Goal: Task Accomplishment & Management: Complete application form

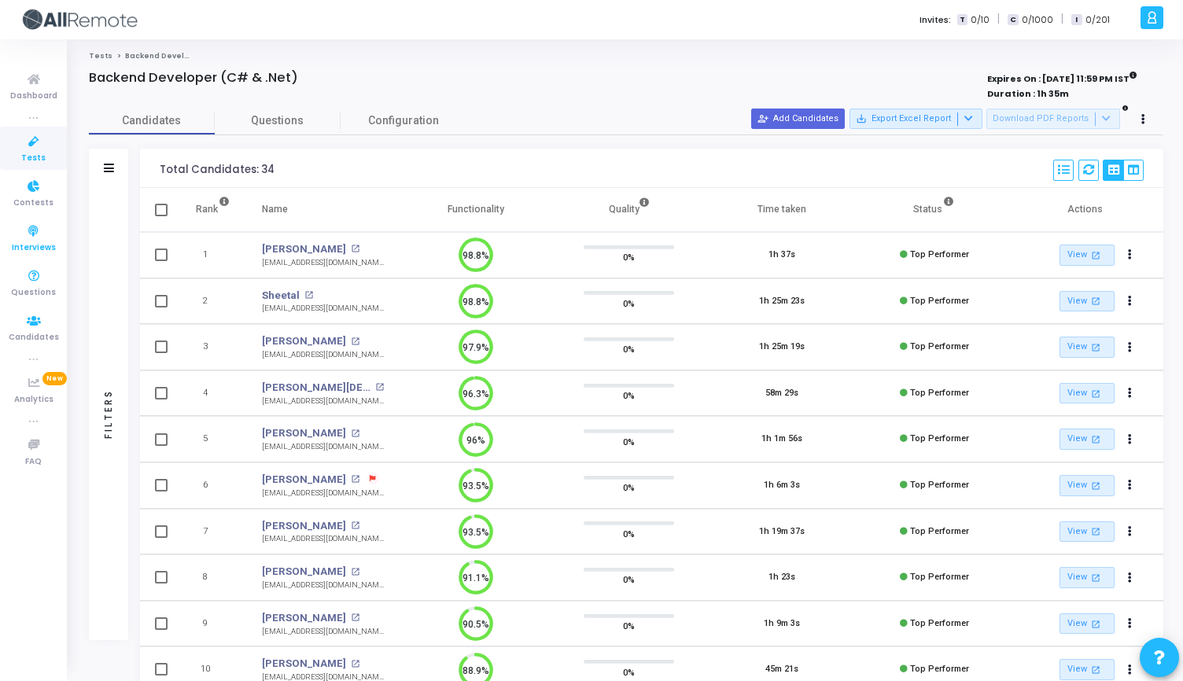
click at [31, 248] on span "Interviews" at bounding box center [34, 247] width 44 height 13
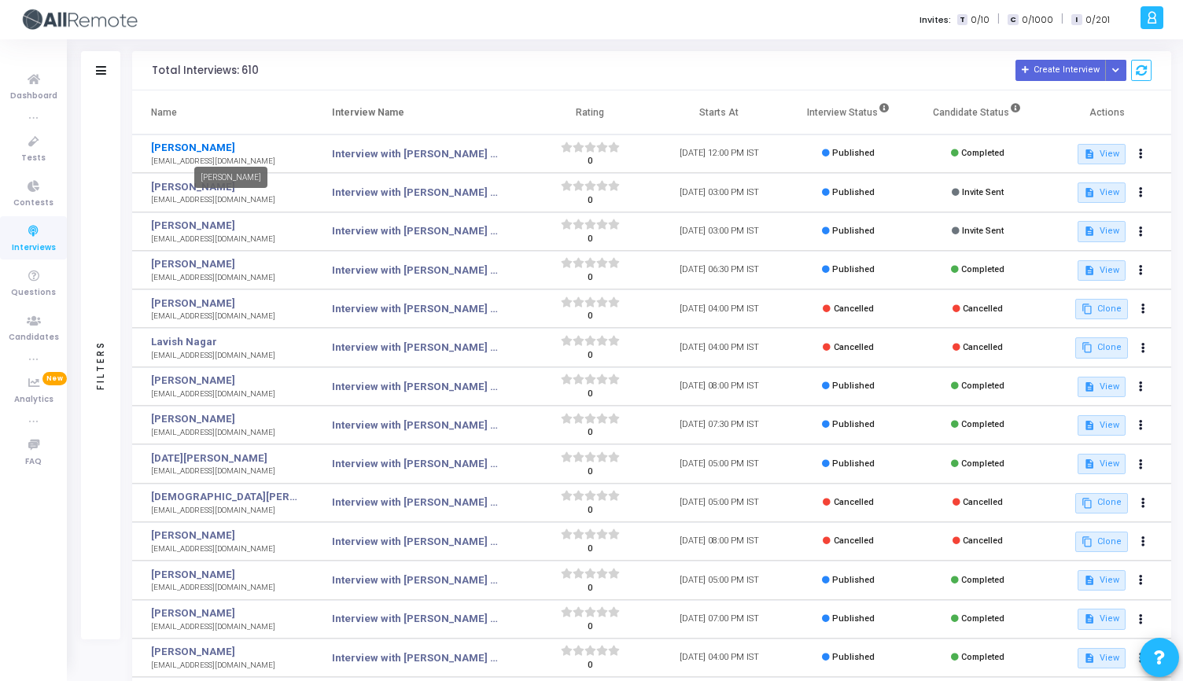
click at [189, 149] on link "[PERSON_NAME]" at bounding box center [224, 148] width 146 height 16
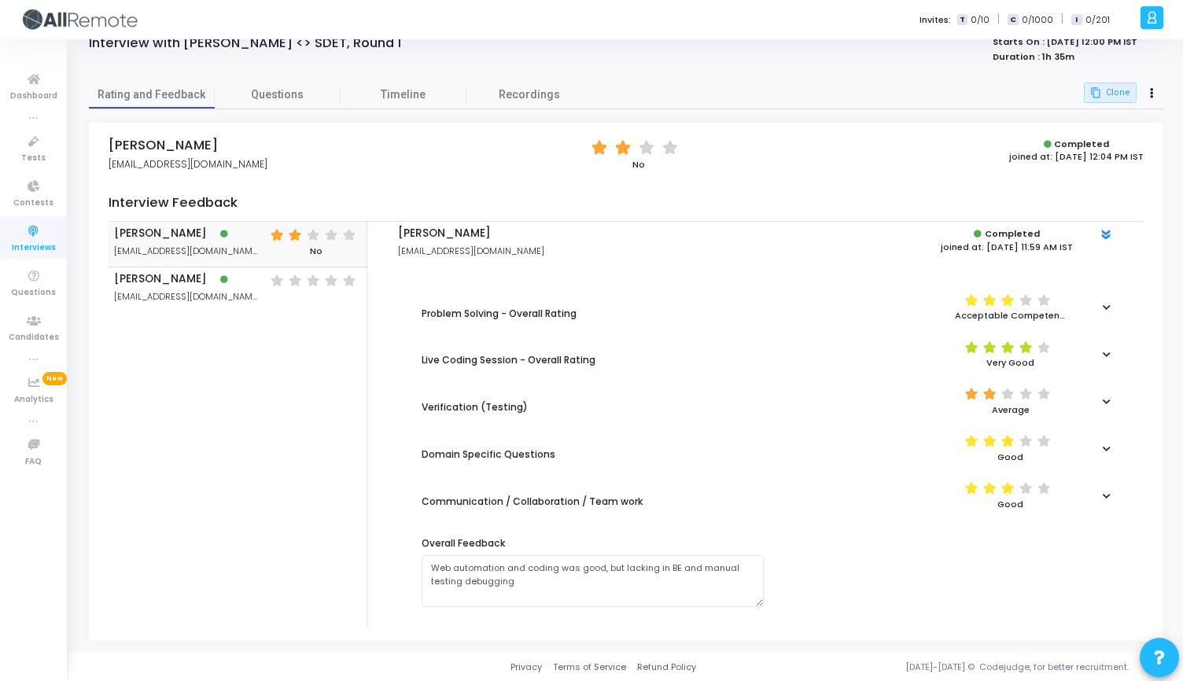
click at [1105, 309] on icon at bounding box center [1106, 307] width 8 height 9
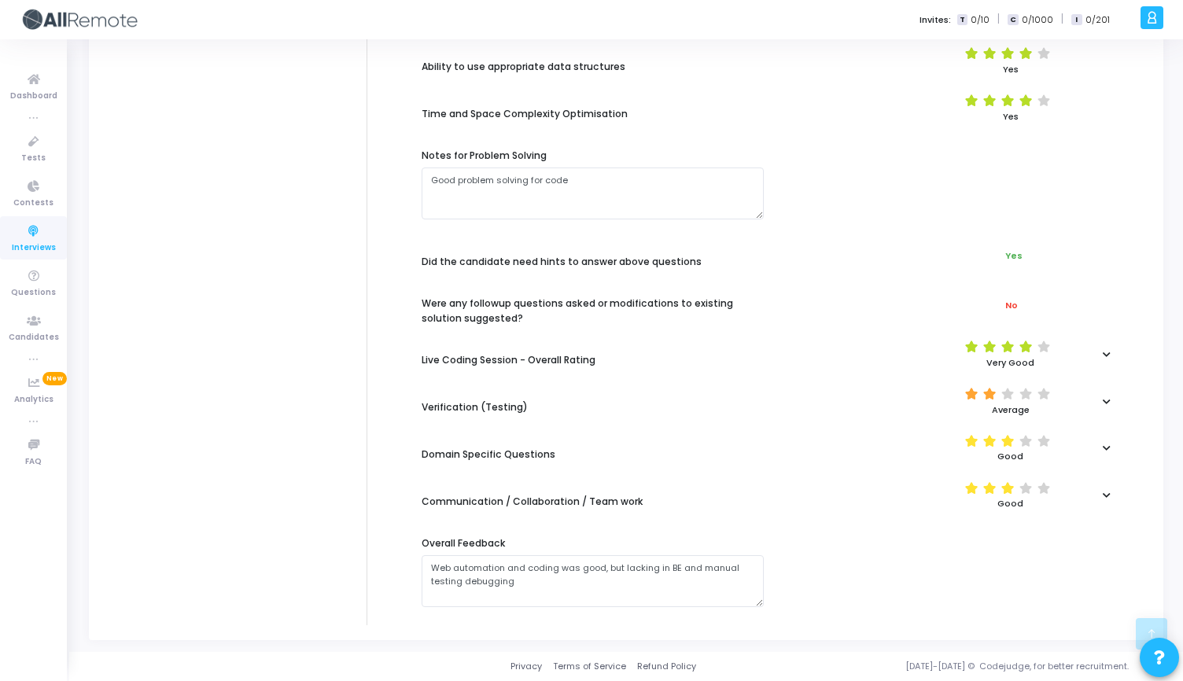
click at [1106, 401] on icon at bounding box center [1106, 401] width 8 height 9
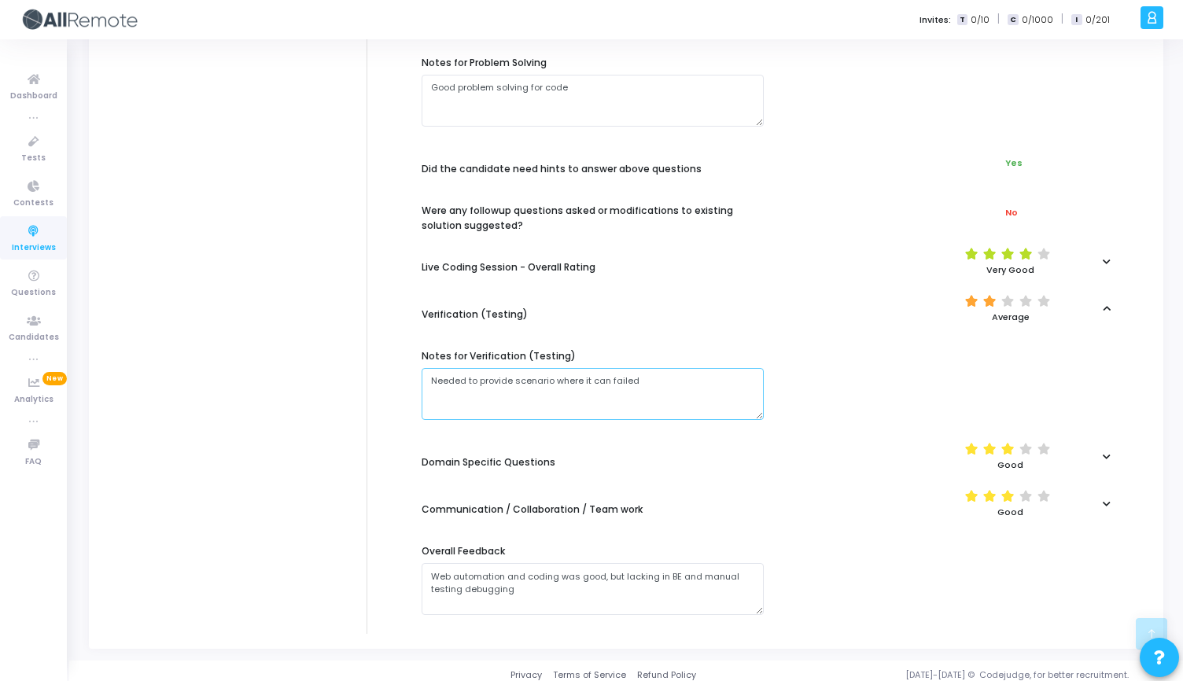
drag, startPoint x: 499, startPoint y: 381, endPoint x: 652, endPoint y: 379, distance: 152.6
click at [651, 379] on textarea at bounding box center [592, 394] width 342 height 52
click at [652, 379] on textarea at bounding box center [592, 394] width 342 height 52
drag, startPoint x: 652, startPoint y: 379, endPoint x: 442, endPoint y: 373, distance: 210.0
click at [442, 373] on textarea at bounding box center [592, 394] width 342 height 52
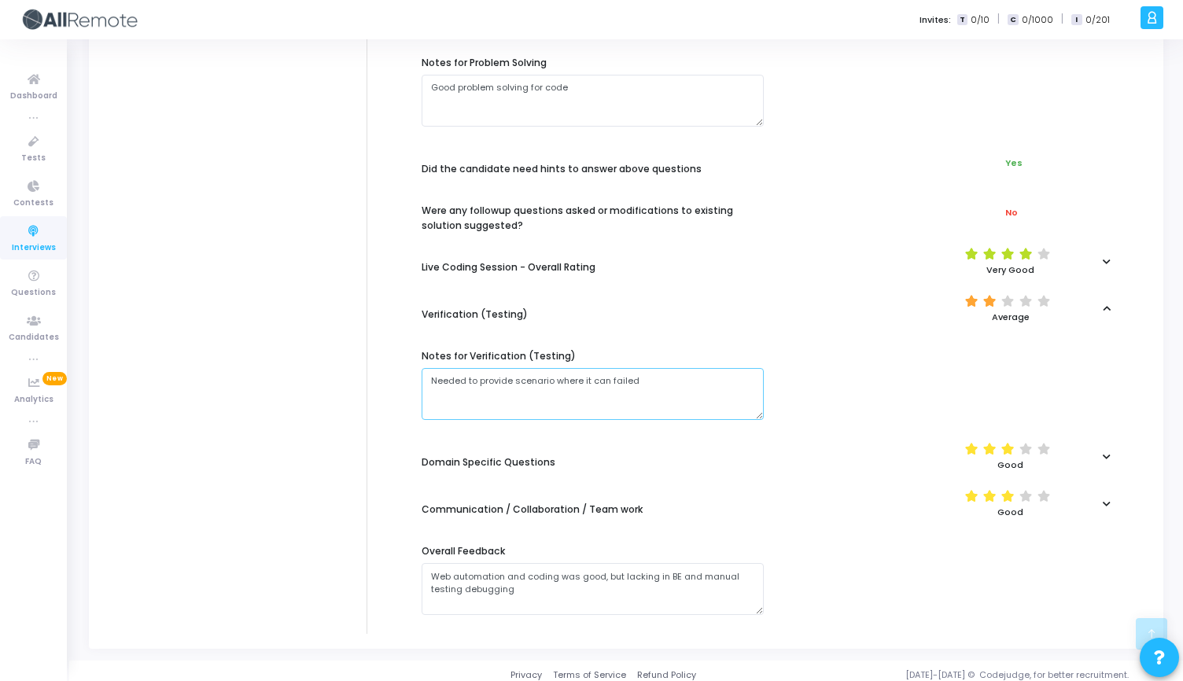
click at [442, 373] on textarea at bounding box center [592, 394] width 342 height 52
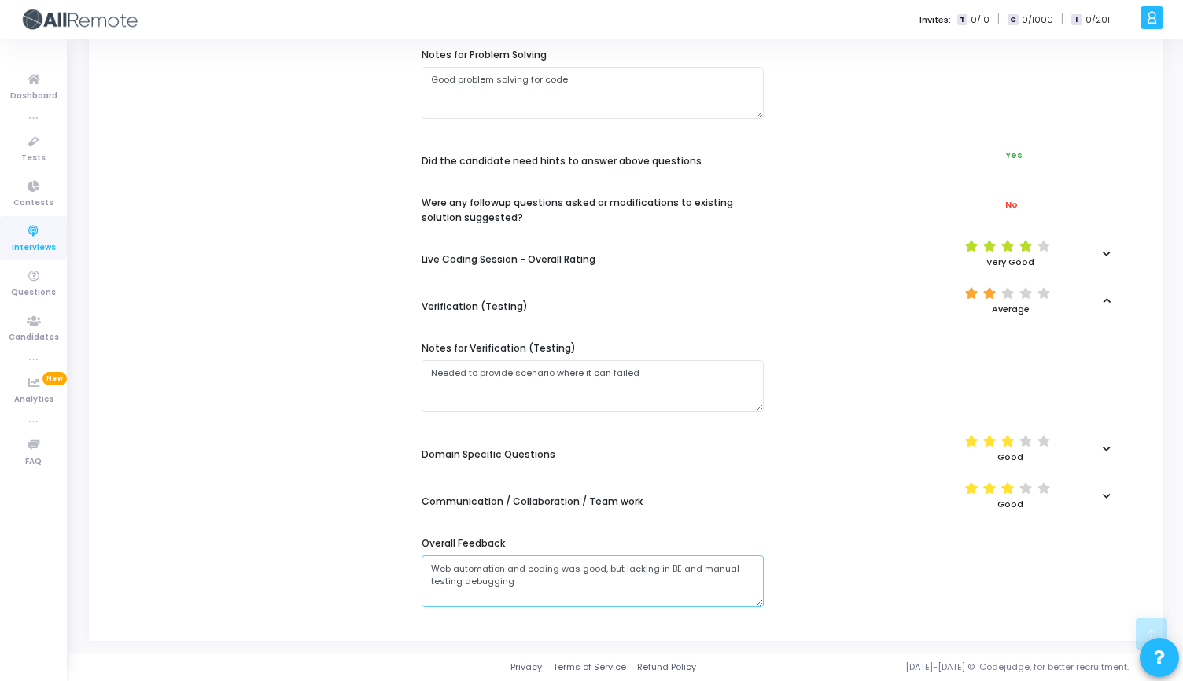
drag, startPoint x: 421, startPoint y: 565, endPoint x: 504, endPoint y: 583, distance: 84.4
click at [503, 583] on textarea at bounding box center [592, 581] width 342 height 52
click at [504, 583] on textarea at bounding box center [592, 581] width 342 height 52
drag, startPoint x: 512, startPoint y: 583, endPoint x: 404, endPoint y: 565, distance: 109.1
click at [403, 565] on div "Problem Solving - Overall Rating (*) (*) (*) ( ) ( ) Acceptable Competency Abil…" at bounding box center [755, 184] width 730 height 872
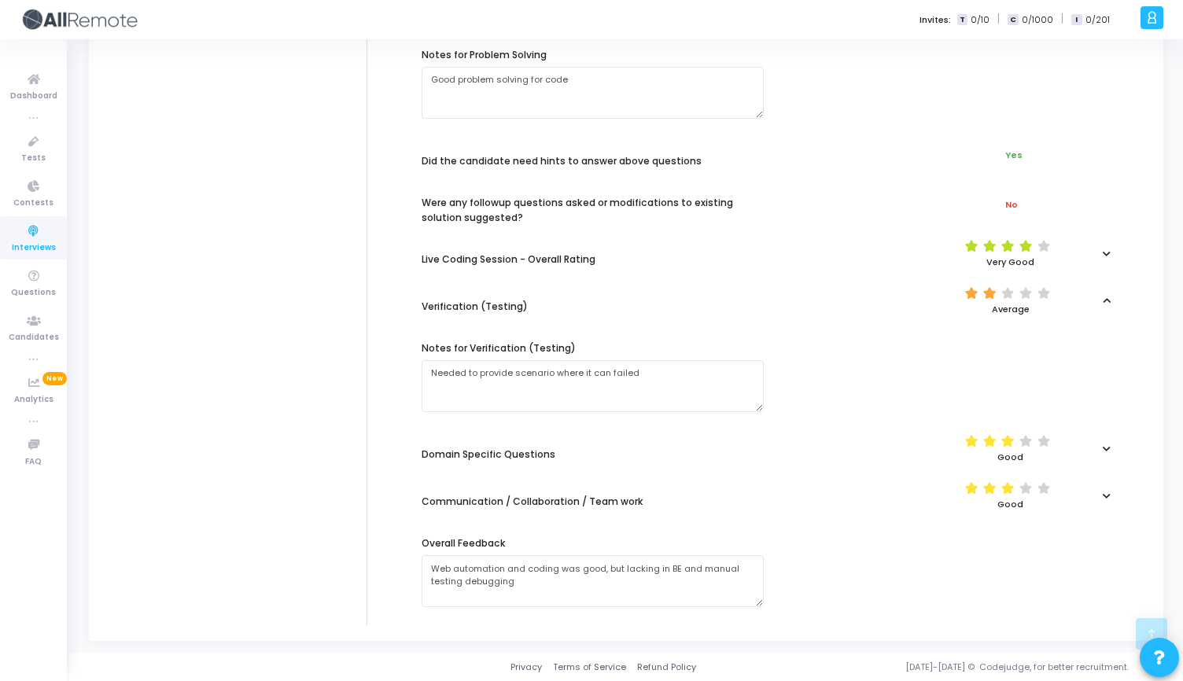
click at [404, 565] on div "Problem Solving - Overall Rating (*) (*) (*) ( ) ( ) Acceptable Competency Abil…" at bounding box center [755, 184] width 730 height 872
drag, startPoint x: 421, startPoint y: 567, endPoint x: 522, endPoint y: 594, distance: 104.1
click at [522, 593] on textarea at bounding box center [592, 581] width 342 height 52
click at [522, 594] on textarea at bounding box center [592, 581] width 342 height 52
drag, startPoint x: 521, startPoint y: 591, endPoint x: 427, endPoint y: 569, distance: 96.9
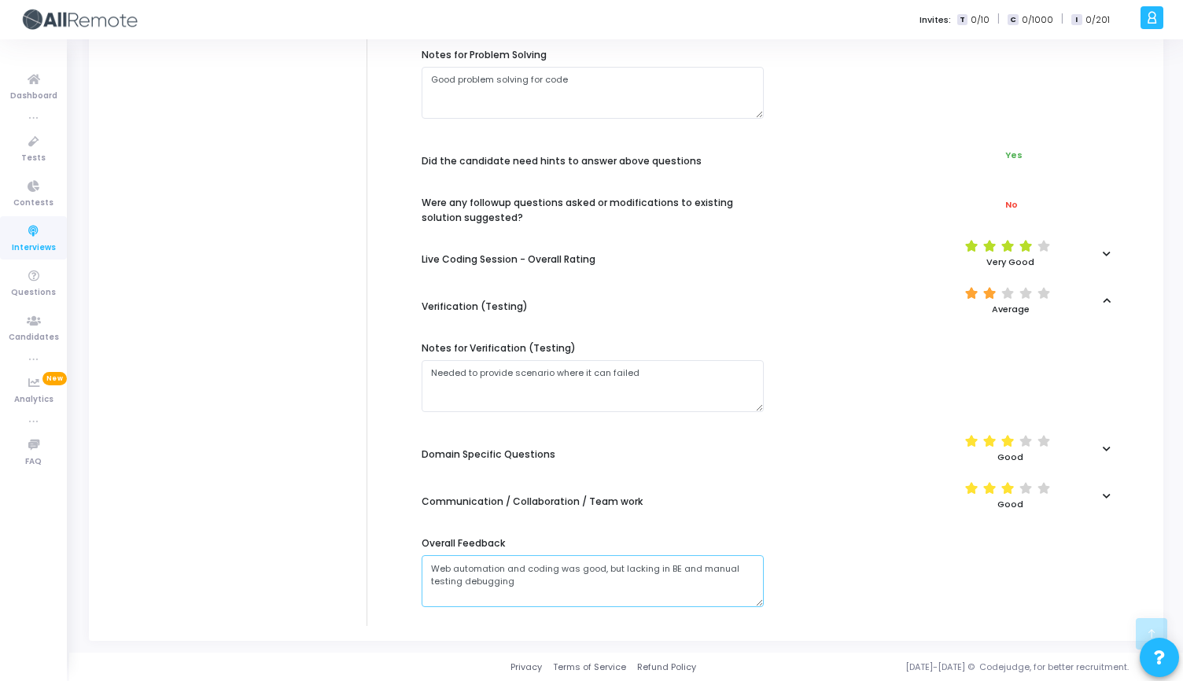
click at [427, 569] on textarea at bounding box center [592, 581] width 342 height 52
drag, startPoint x: 427, startPoint y: 569, endPoint x: 530, endPoint y: 586, distance: 104.3
click at [531, 587] on textarea at bounding box center [592, 581] width 342 height 52
click at [530, 586] on textarea at bounding box center [592, 581] width 342 height 52
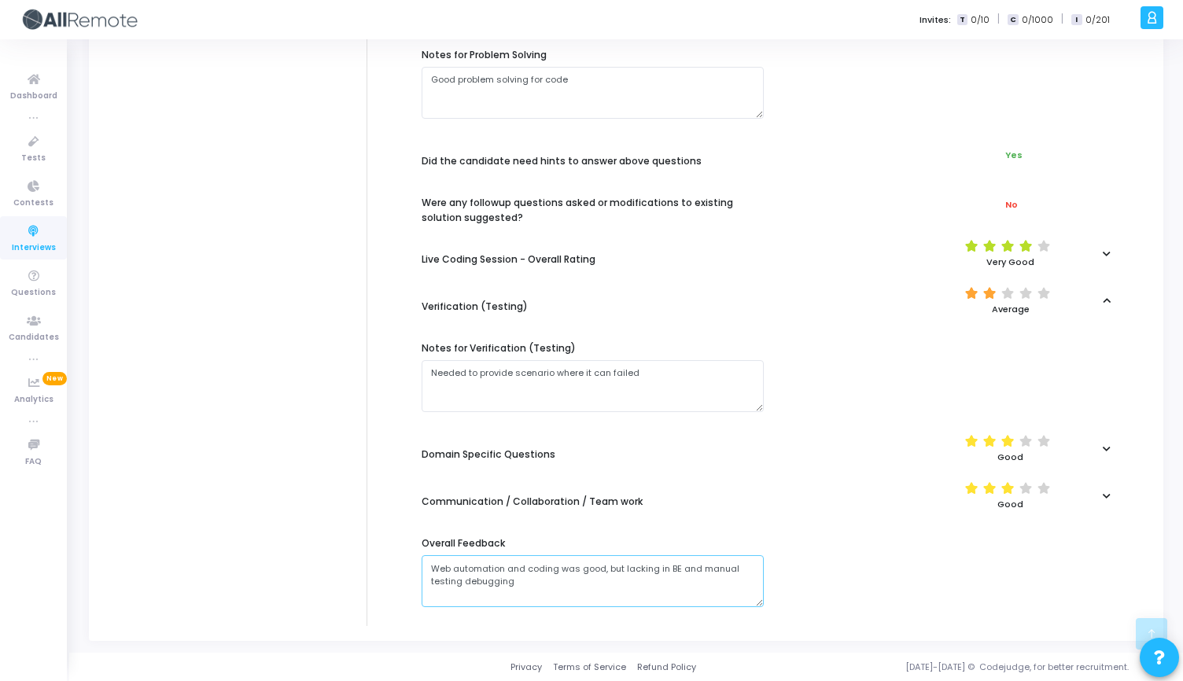
drag, startPoint x: 530, startPoint y: 586, endPoint x: 425, endPoint y: 562, distance: 107.2
click at [425, 563] on textarea at bounding box center [592, 581] width 342 height 52
click at [425, 562] on textarea at bounding box center [592, 581] width 342 height 52
drag, startPoint x: 425, startPoint y: 562, endPoint x: 567, endPoint y: 576, distance: 142.2
click at [567, 576] on textarea at bounding box center [592, 581] width 342 height 52
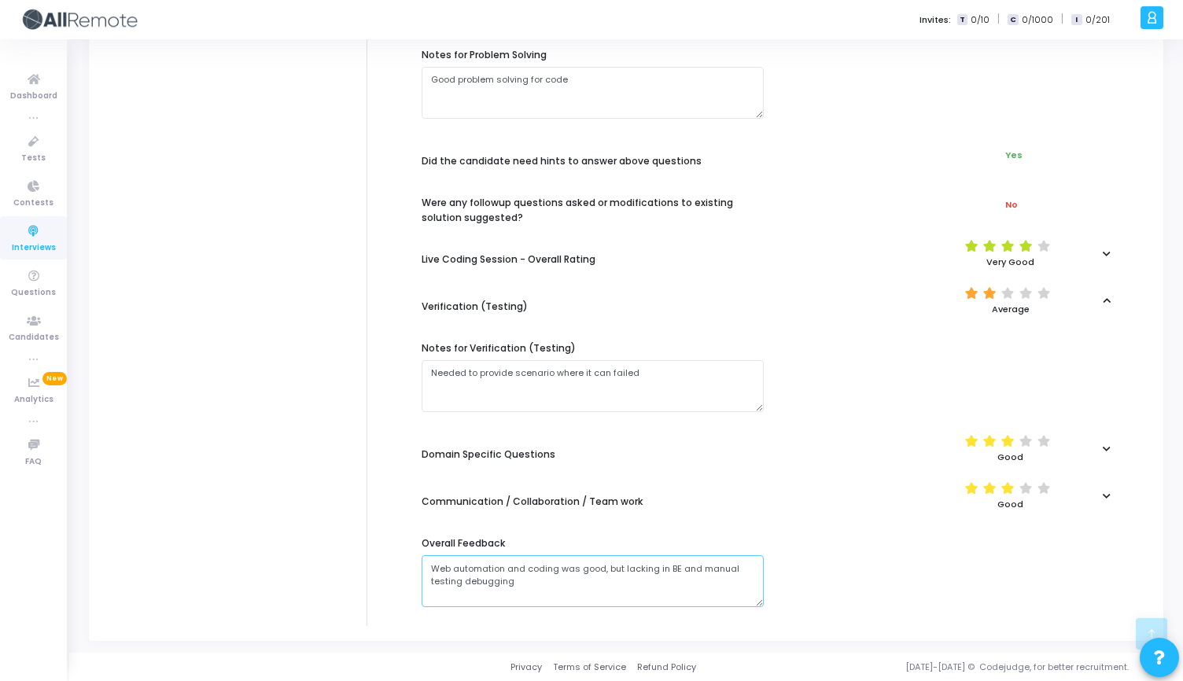
click at [567, 576] on textarea at bounding box center [592, 581] width 342 height 52
drag, startPoint x: 550, startPoint y: 576, endPoint x: 416, endPoint y: 561, distance: 135.3
click at [416, 561] on div "Overall Feedback" at bounding box center [593, 570] width 358 height 92
click at [431, 567] on textarea at bounding box center [592, 581] width 342 height 52
drag, startPoint x: 431, startPoint y: 567, endPoint x: 569, endPoint y: 579, distance: 138.9
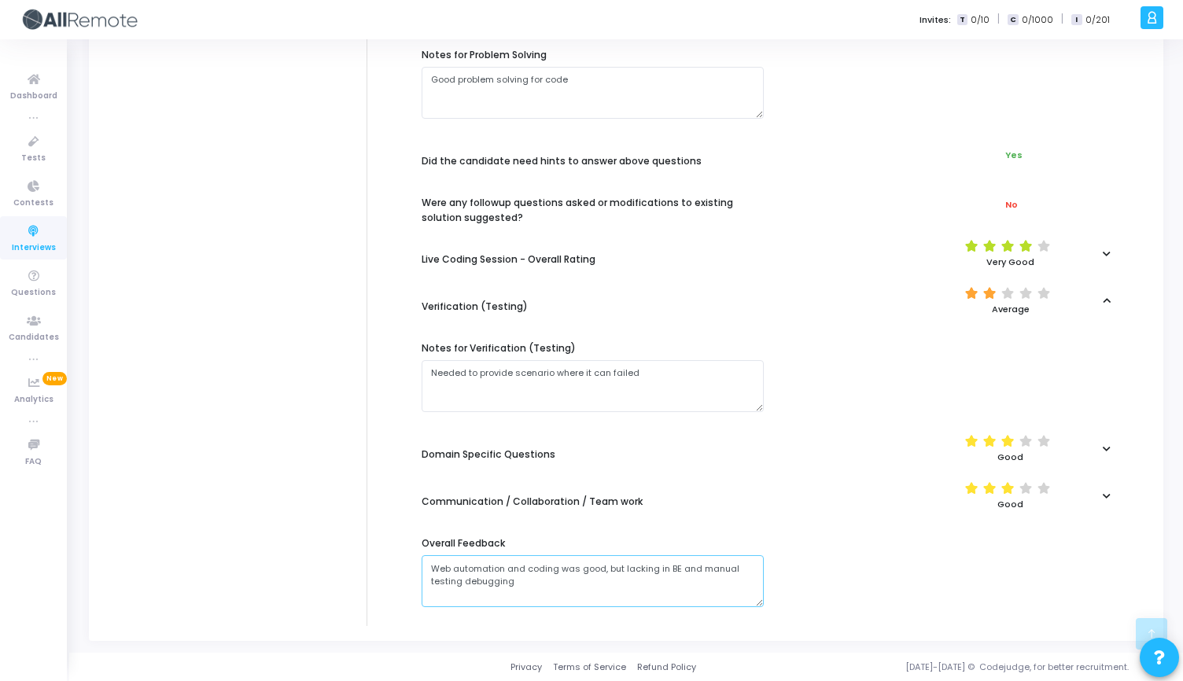
click at [569, 579] on textarea at bounding box center [592, 581] width 342 height 52
drag, startPoint x: 569, startPoint y: 579, endPoint x: 426, endPoint y: 565, distance: 143.8
click at [426, 565] on textarea at bounding box center [592, 581] width 342 height 52
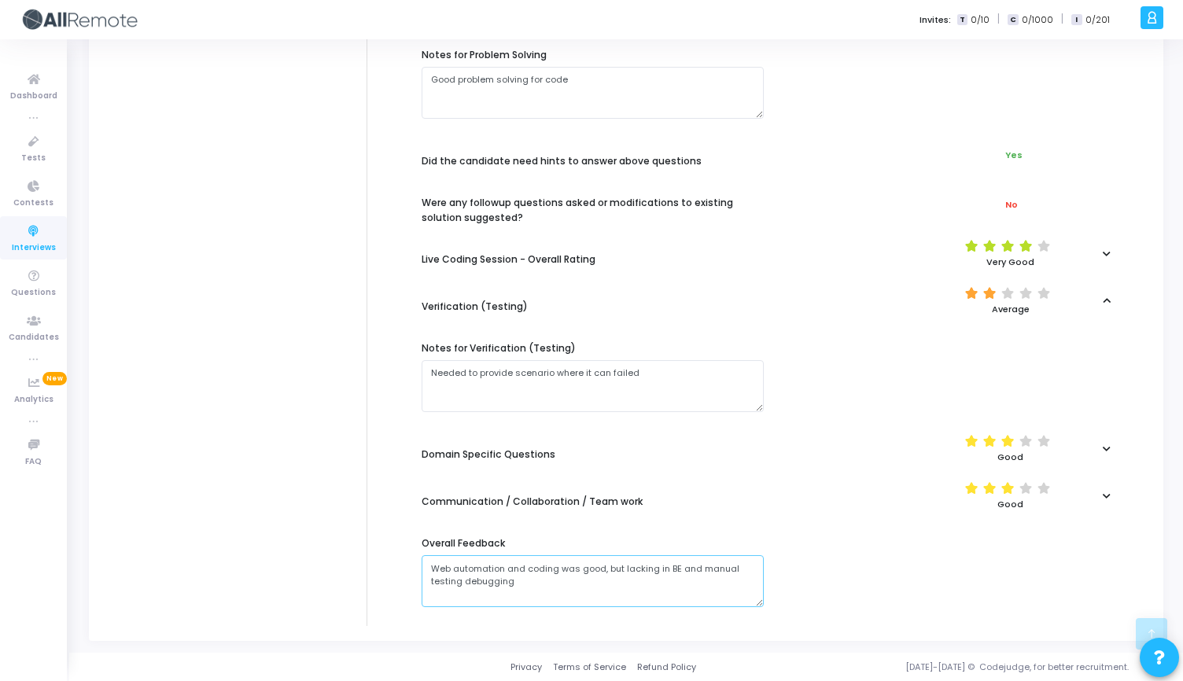
drag, startPoint x: 426, startPoint y: 565, endPoint x: 554, endPoint y: 583, distance: 128.5
click at [554, 583] on textarea at bounding box center [592, 581] width 342 height 52
click at [553, 582] on textarea at bounding box center [592, 581] width 342 height 52
click at [1107, 446] on icon at bounding box center [1106, 448] width 8 height 9
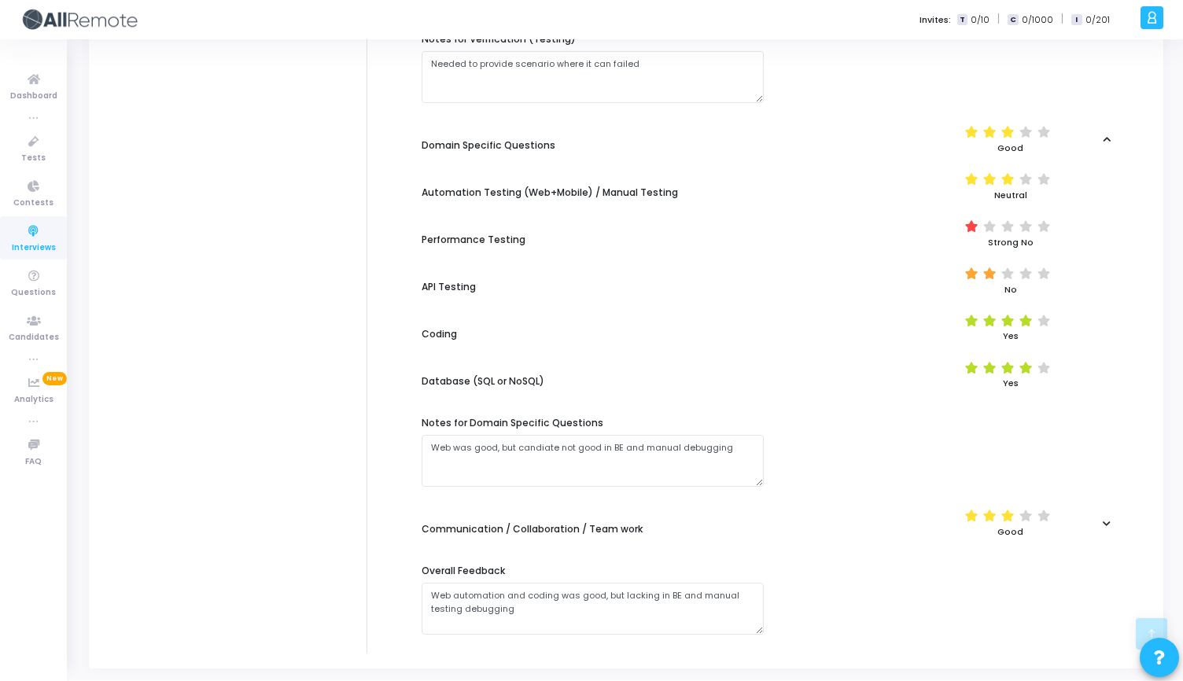
scroll to position [907, 0]
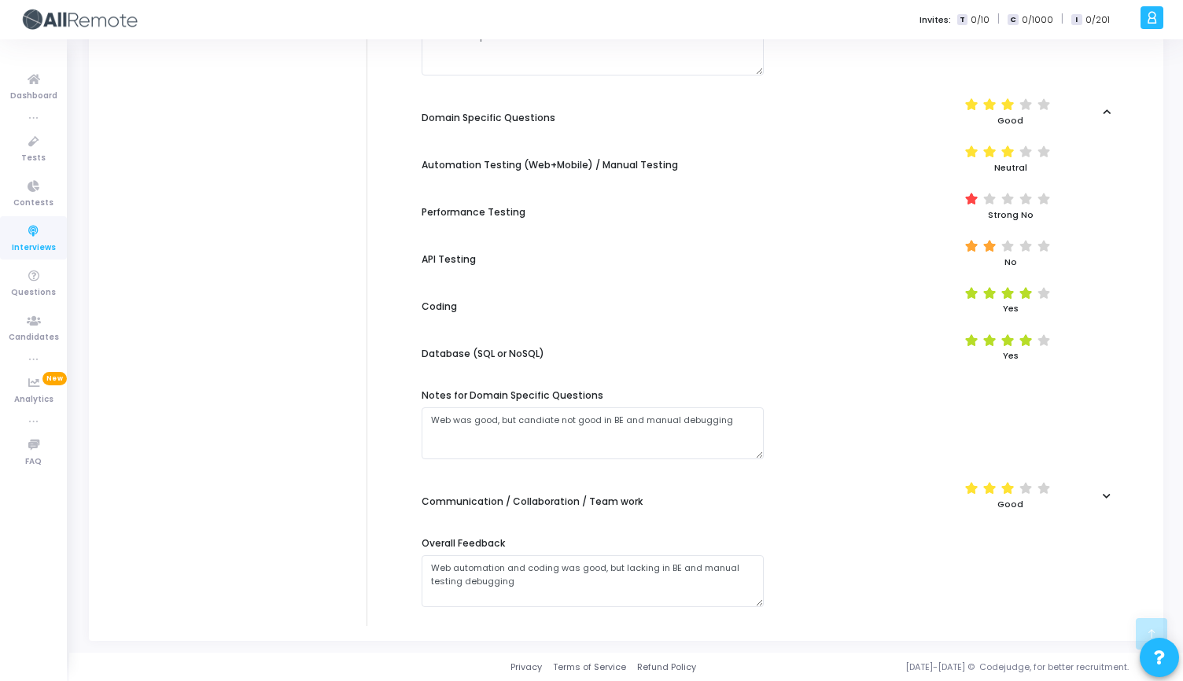
click at [1107, 493] on icon at bounding box center [1106, 495] width 8 height 9
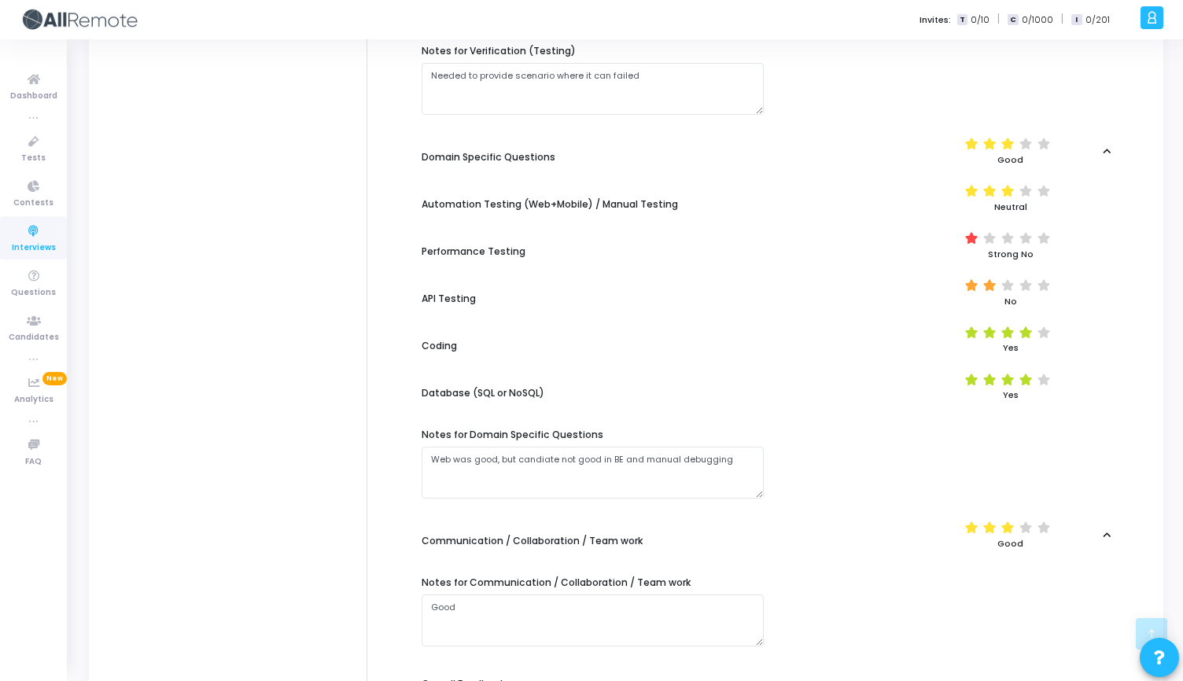
scroll to position [866, 0]
drag, startPoint x: 500, startPoint y: 462, endPoint x: 735, endPoint y: 464, distance: 235.1
click at [735, 464] on textarea at bounding box center [592, 473] width 342 height 52
drag, startPoint x: 642, startPoint y: 462, endPoint x: 762, endPoint y: 462, distance: 119.5
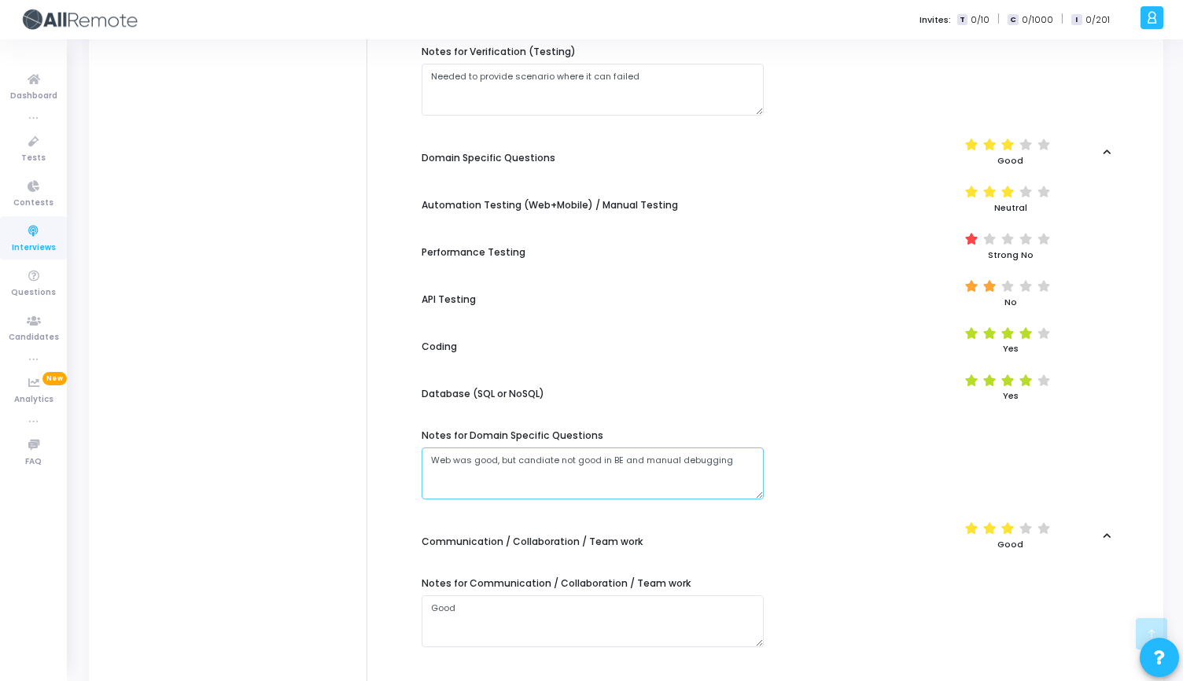
click at [762, 462] on textarea at bounding box center [592, 473] width 342 height 52
click at [760, 462] on textarea at bounding box center [592, 473] width 342 height 52
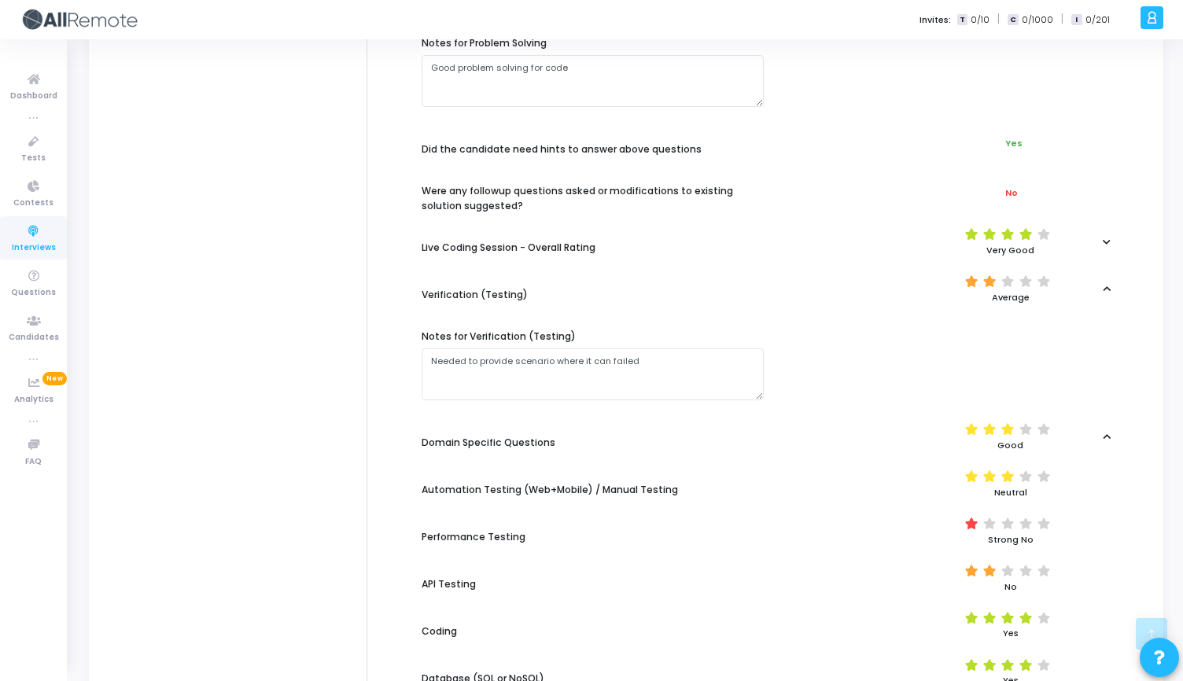
scroll to position [578, 0]
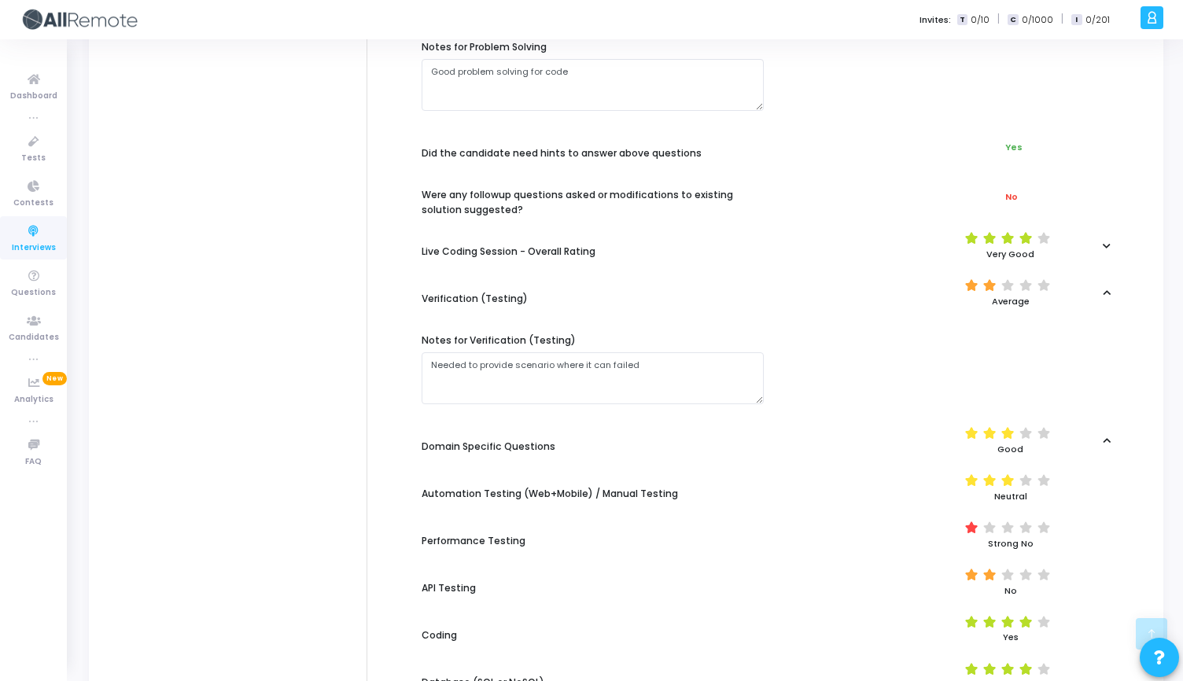
click at [1099, 244] on div at bounding box center [1105, 245] width 29 height 9
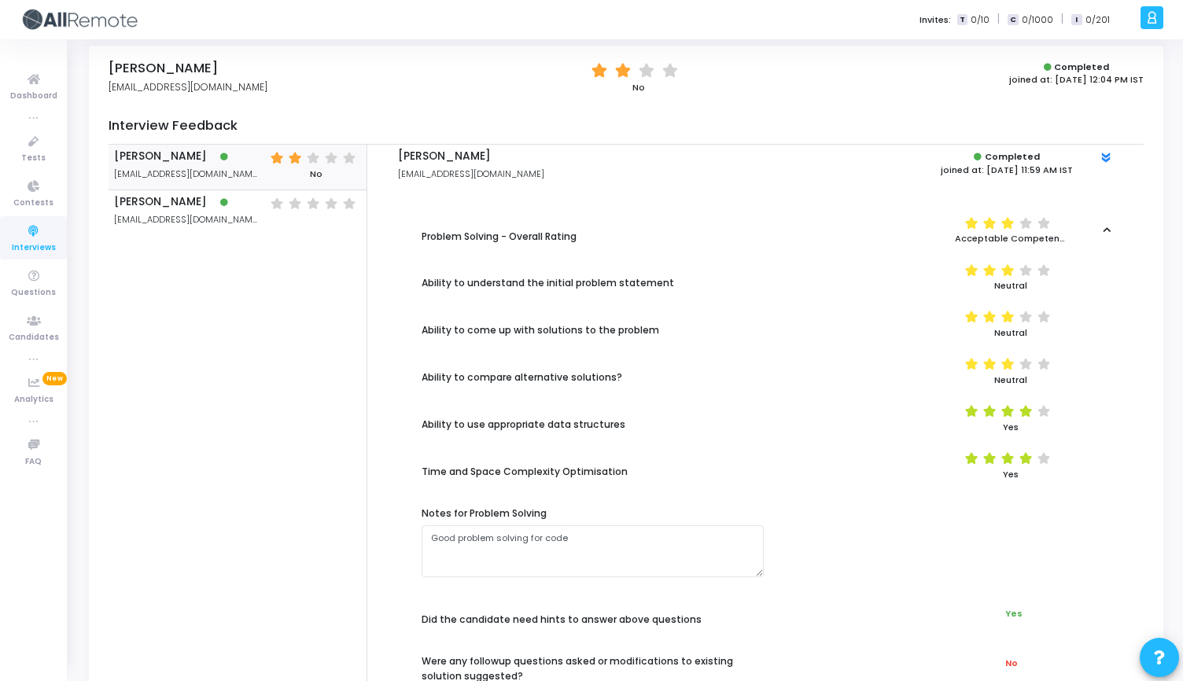
scroll to position [106, 0]
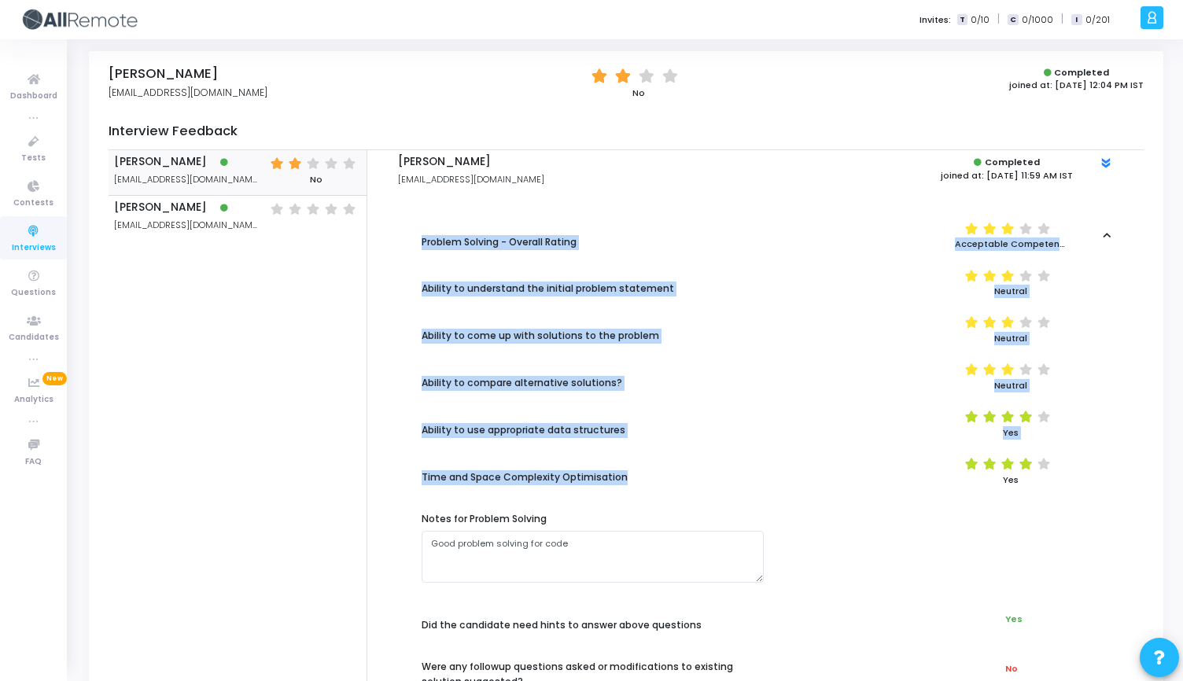
drag, startPoint x: 421, startPoint y: 241, endPoint x: 616, endPoint y: 486, distance: 313.9
click at [616, 486] on div "Time and Space Complexity Optimisation (*) (*) (*) (*) ( ) Yes" at bounding box center [771, 470] width 715 height 47
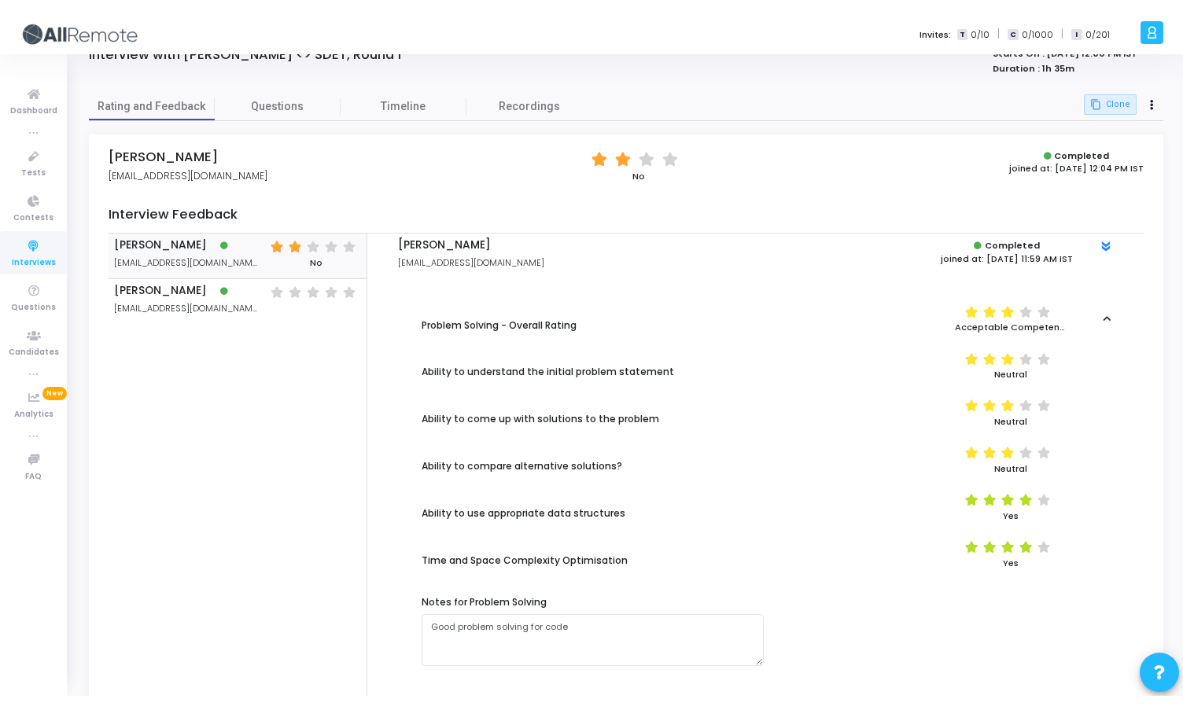
scroll to position [0, 0]
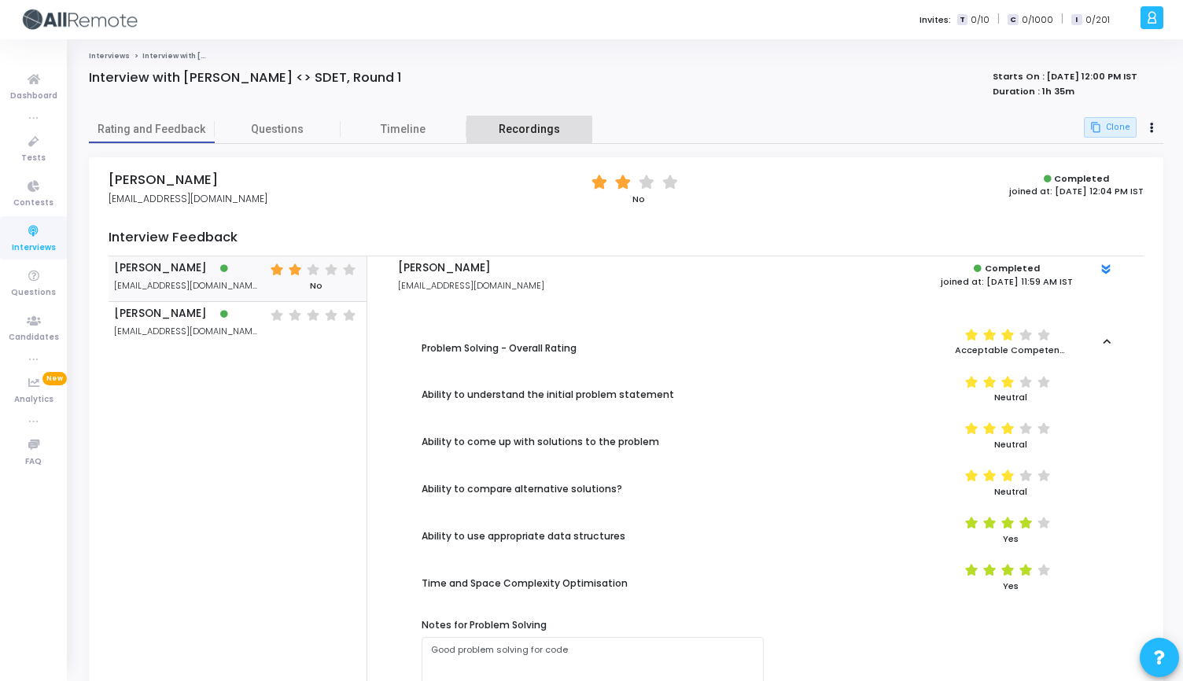
click at [496, 130] on link "Recordings" at bounding box center [529, 130] width 126 height 28
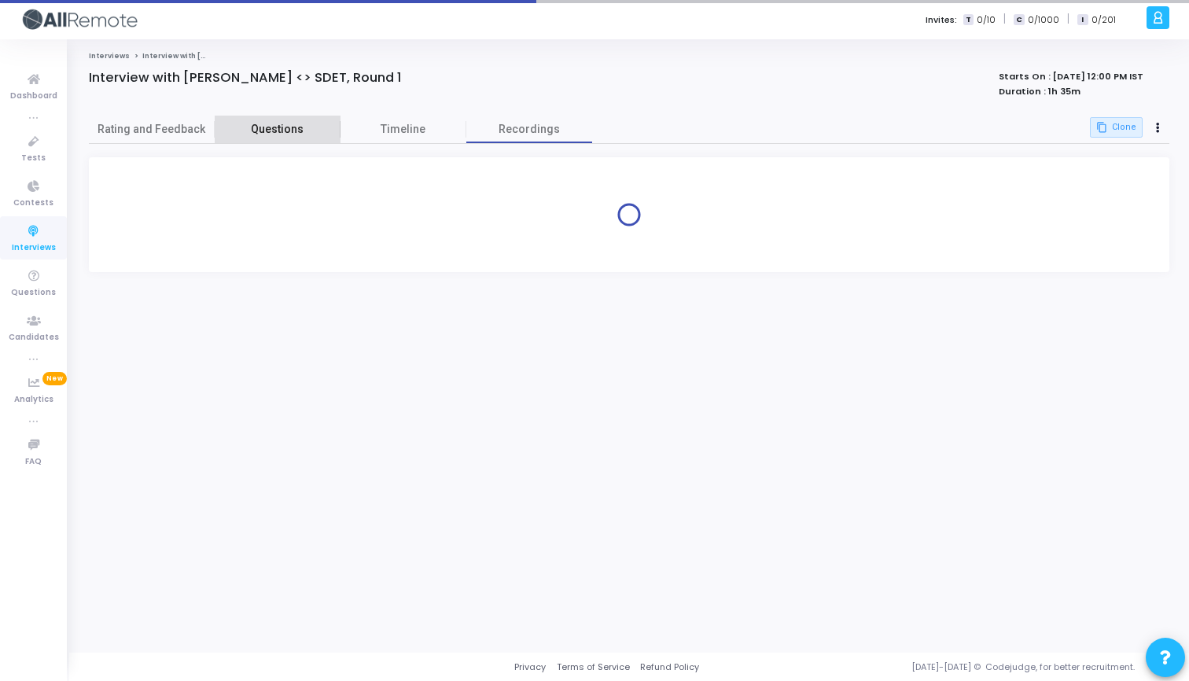
click at [248, 126] on span "Questions" at bounding box center [278, 129] width 126 height 17
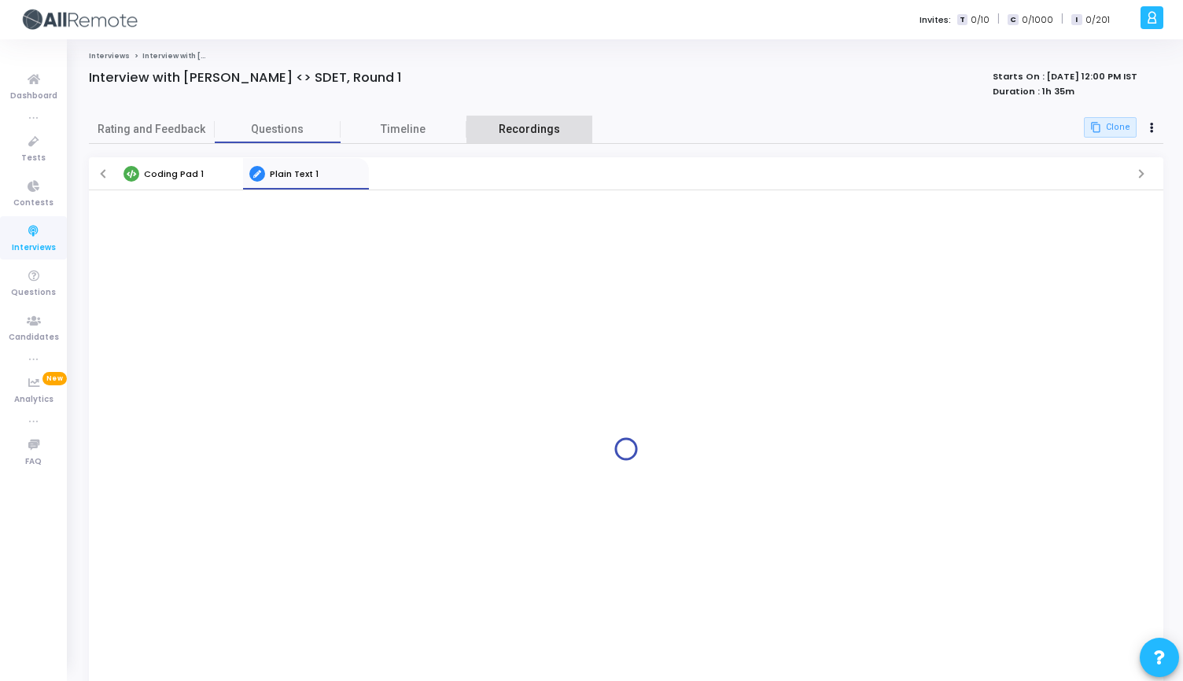
click at [556, 134] on span "Recordings" at bounding box center [528, 129] width 61 height 17
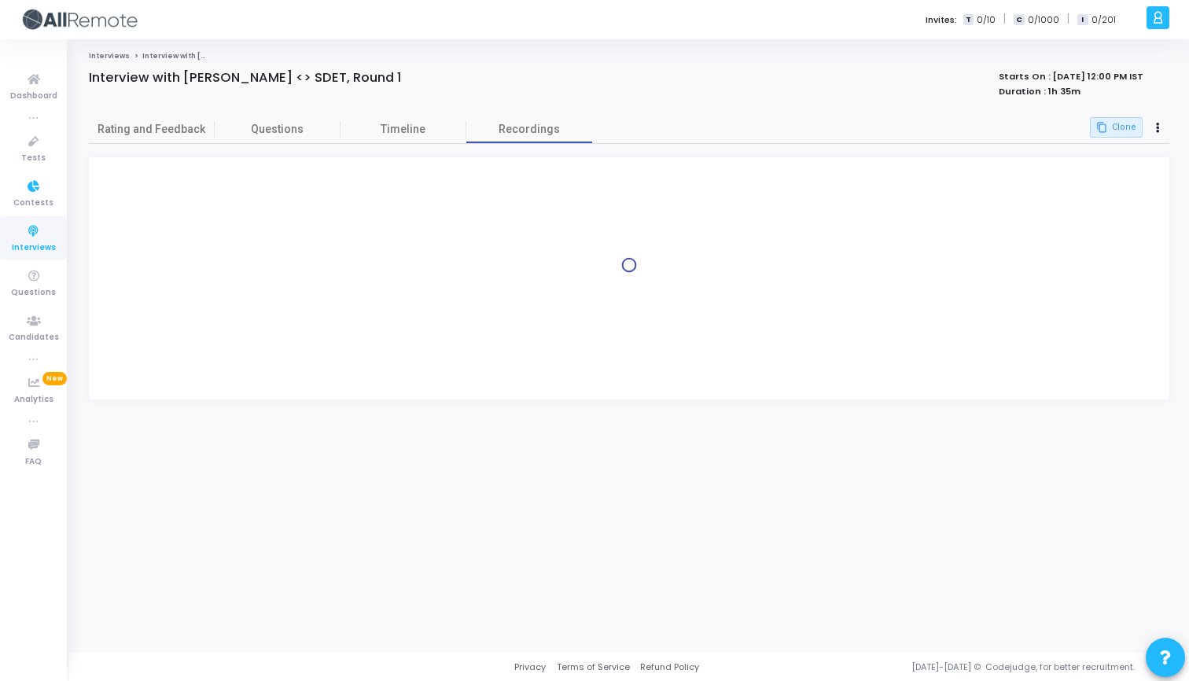
click at [34, 230] on icon at bounding box center [33, 232] width 33 height 20
